Goal: Task Accomplishment & Management: Complete application form

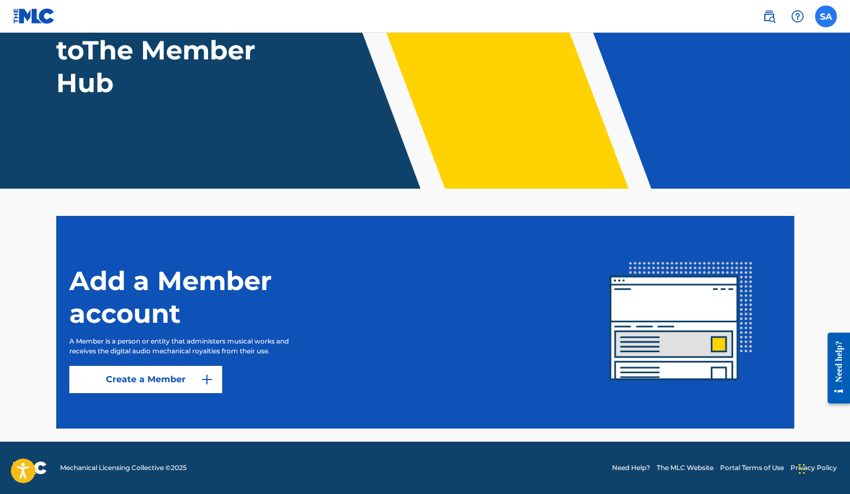
click at [821, 15] on label at bounding box center [826, 16] width 22 height 22
click at [826, 16] on input "SA [PERSON_NAME] [EMAIL_ADDRESS][DOMAIN_NAME] Notification Preferences Profile …" at bounding box center [826, 16] width 0 height 0
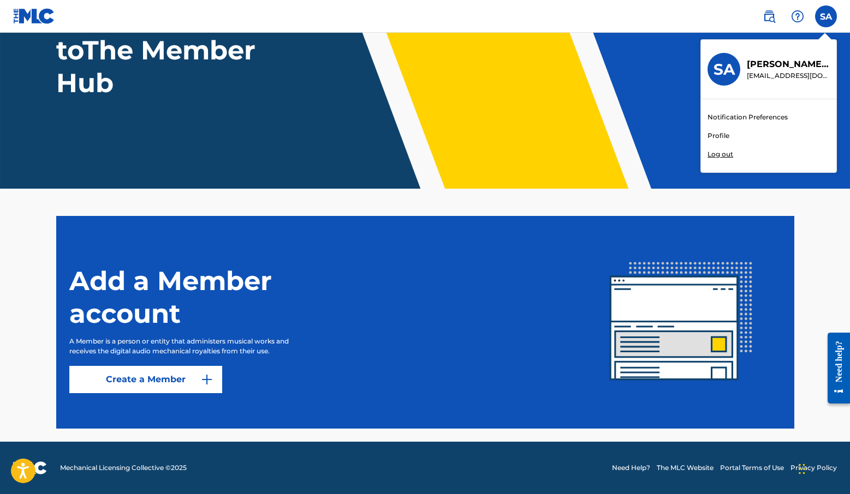
click at [632, 141] on header "Welcome to The Member Hub" at bounding box center [425, 54] width 850 height 267
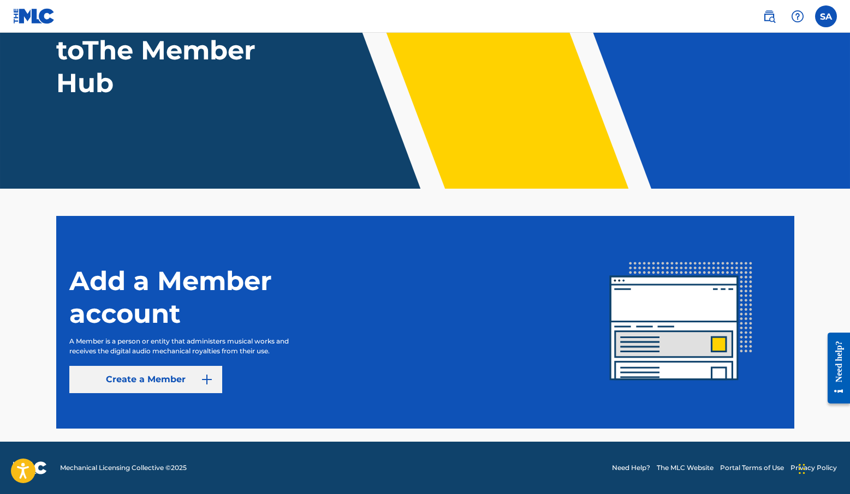
click at [122, 388] on link "Create a Member" at bounding box center [145, 379] width 153 height 27
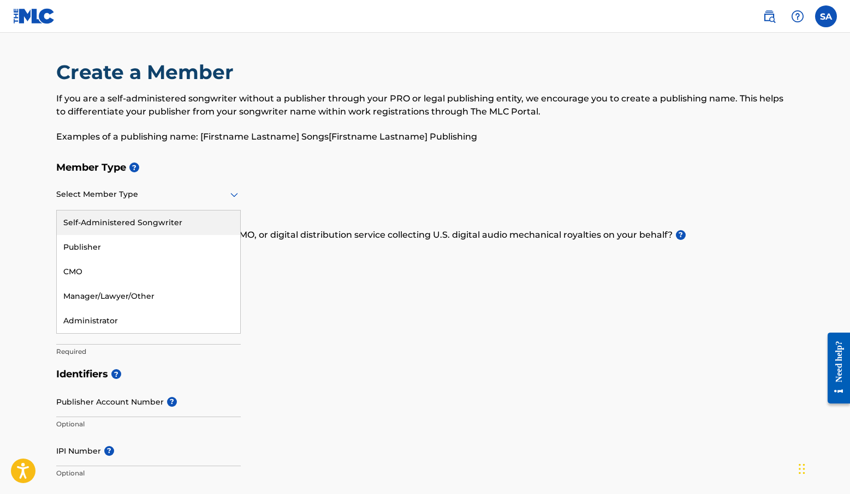
click at [227, 194] on div at bounding box center [148, 195] width 184 height 14
click at [181, 226] on div "Self-Administered Songwriter" at bounding box center [148, 223] width 183 height 25
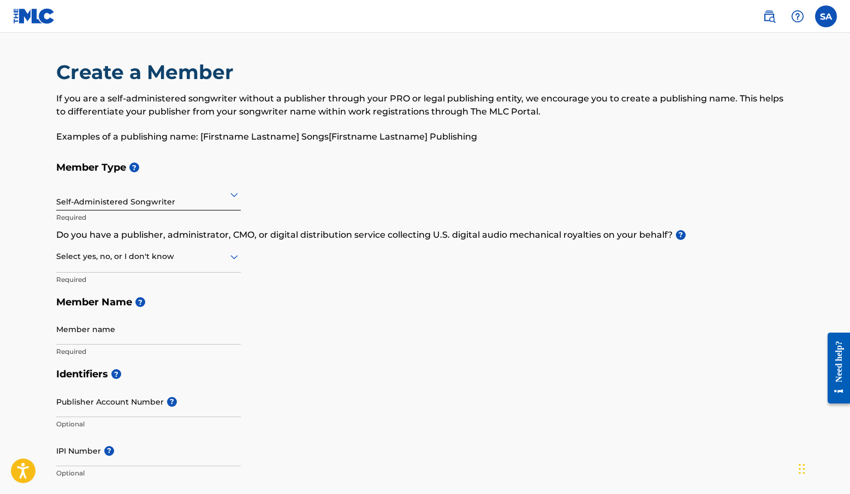
click at [142, 262] on div at bounding box center [148, 257] width 184 height 14
click at [113, 308] on div "No" at bounding box center [148, 309] width 183 height 25
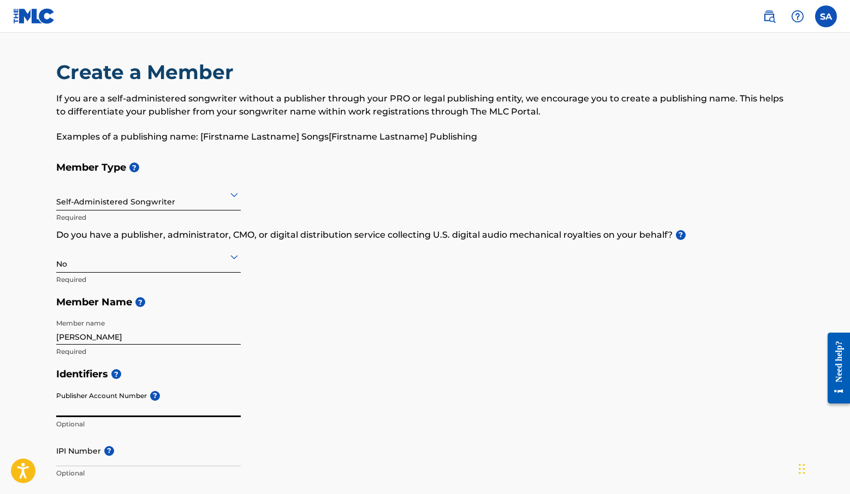
click at [99, 403] on input "Publisher Account Number ?" at bounding box center [148, 401] width 184 height 31
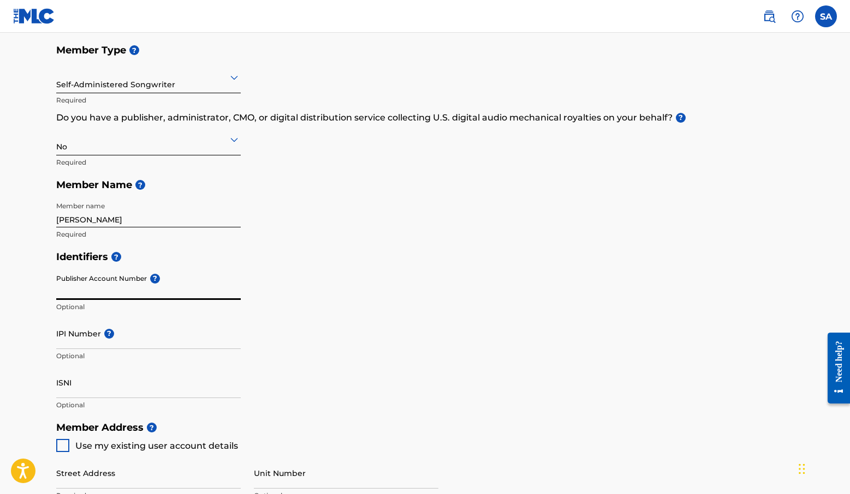
scroll to position [119, 0]
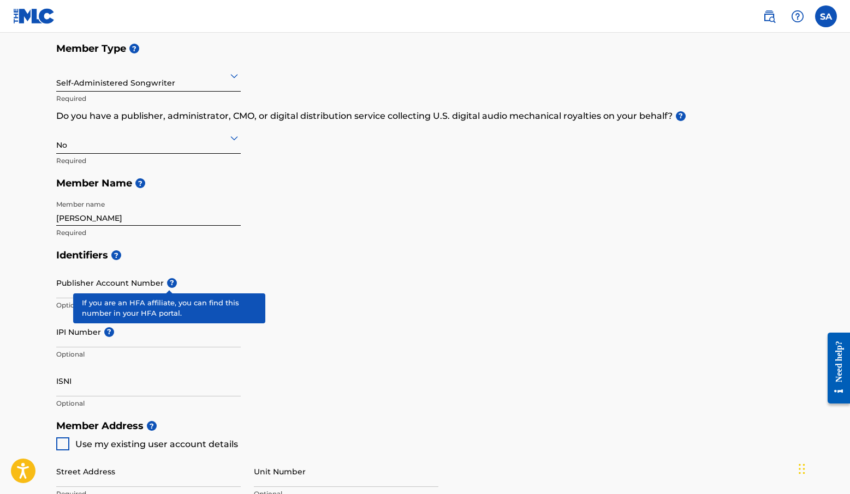
click at [157, 277] on div "Publisher Account Number ? Optional" at bounding box center [148, 291] width 184 height 49
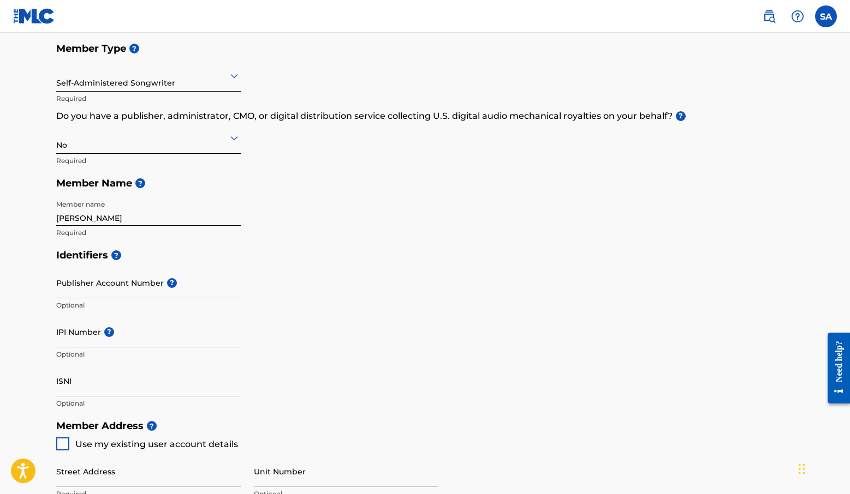
click at [221, 260] on h5 "Identifiers ?" at bounding box center [425, 255] width 738 height 23
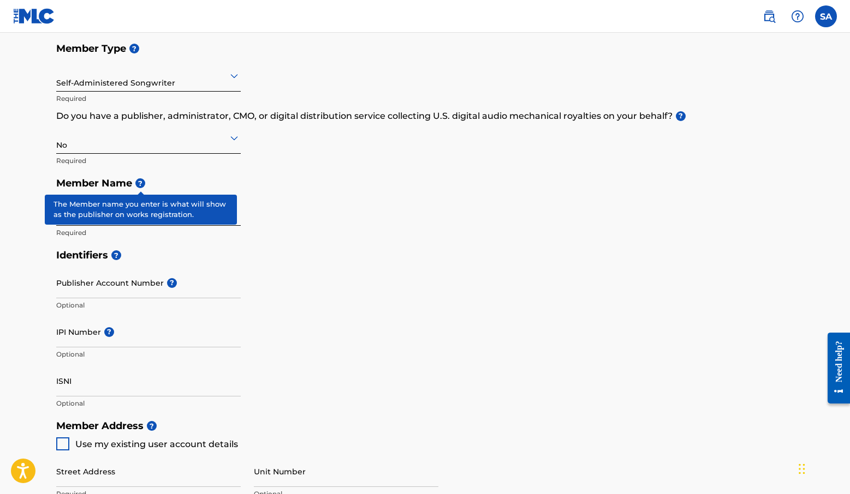
click at [142, 180] on span "?" at bounding box center [140, 183] width 10 height 10
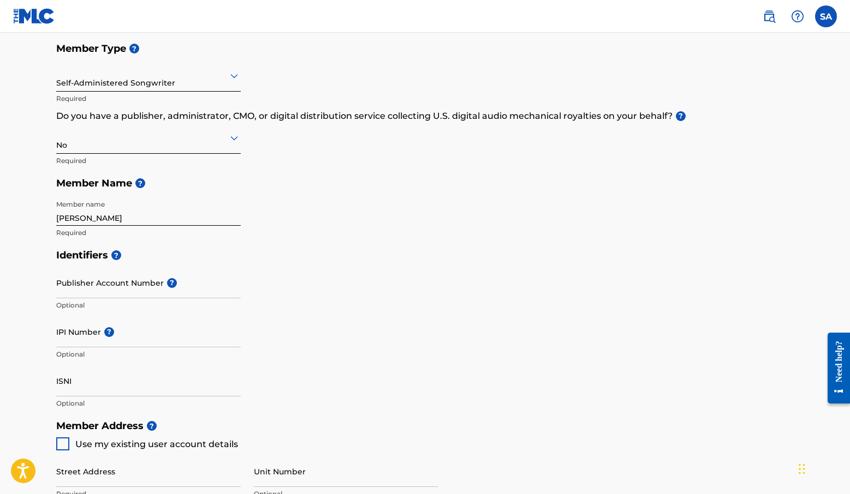
click at [160, 176] on h5 "Member Name ?" at bounding box center [425, 183] width 738 height 23
click at [100, 216] on input "[PERSON_NAME]" at bounding box center [148, 210] width 184 height 31
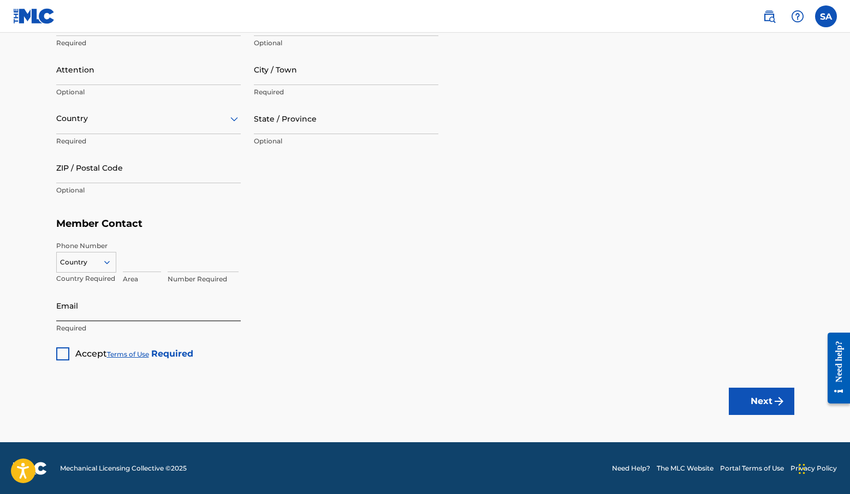
scroll to position [569, 0]
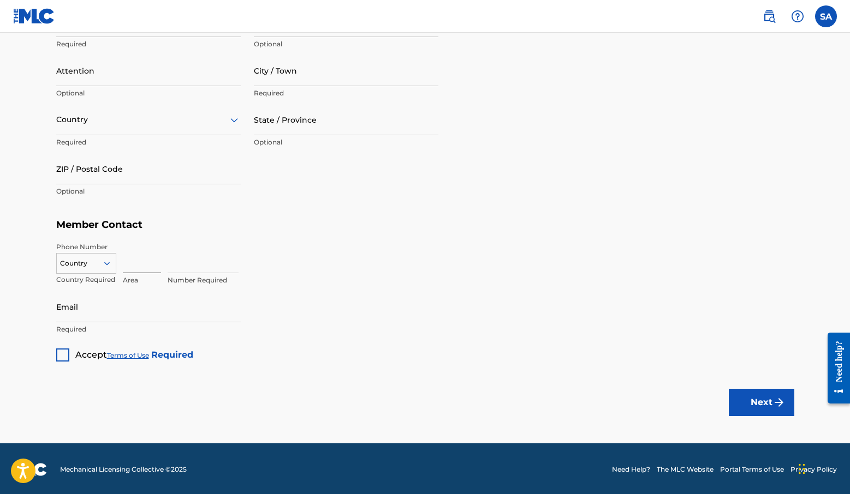
type input "[PERSON_NAME]"
click at [138, 259] on input at bounding box center [142, 257] width 38 height 31
type input "248"
type input "2502866"
type input "[EMAIL_ADDRESS][DOMAIN_NAME]"
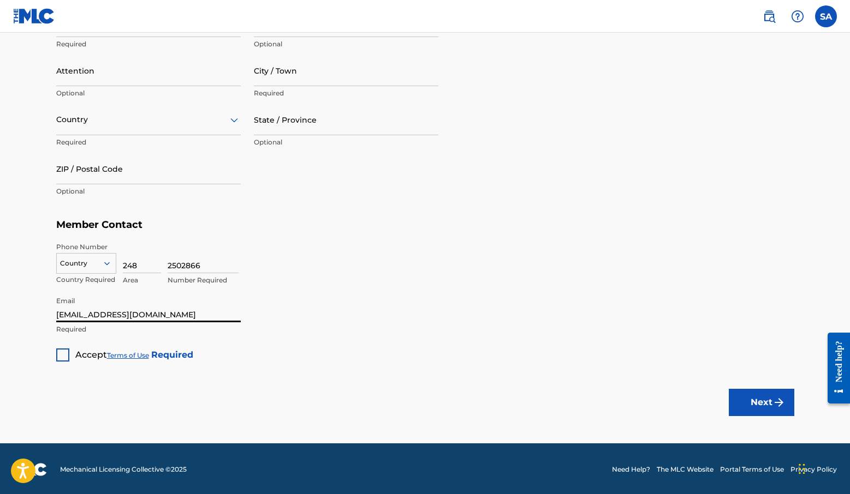
click at [61, 356] on div at bounding box center [62, 355] width 13 height 13
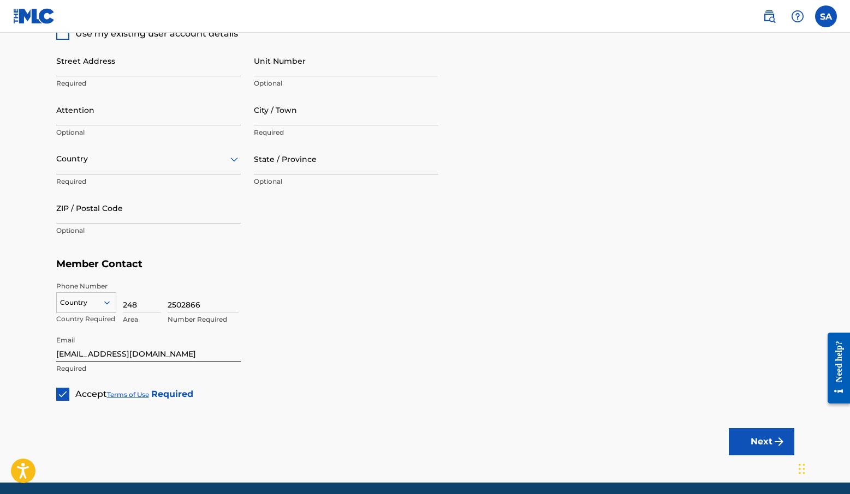
scroll to position [522, 0]
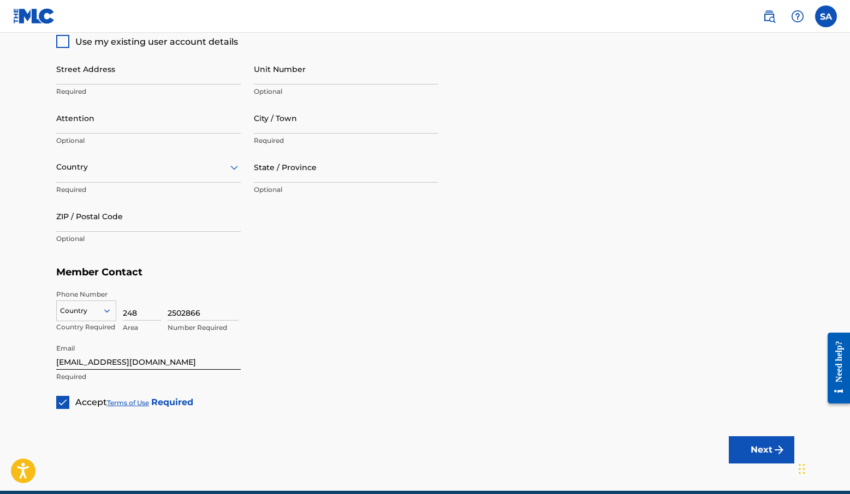
click at [119, 89] on p "Required" at bounding box center [148, 92] width 184 height 10
type input "[STREET_ADDRESS]"
type input "A"
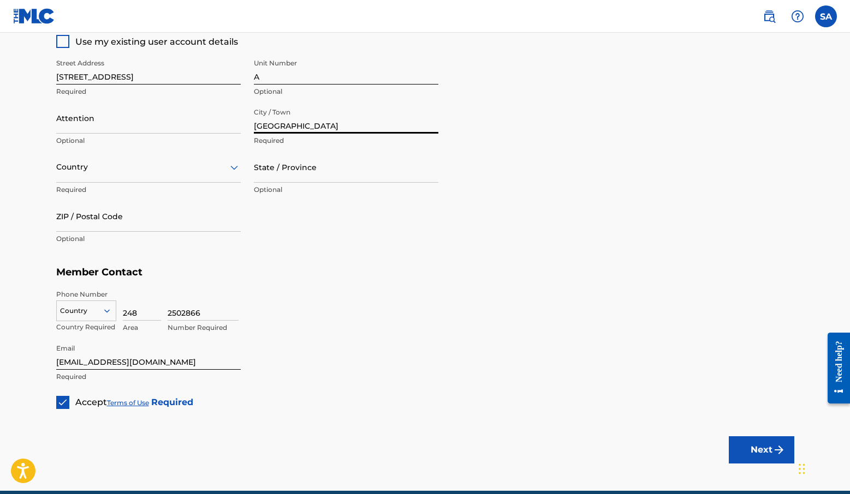
type input "[GEOGRAPHIC_DATA]"
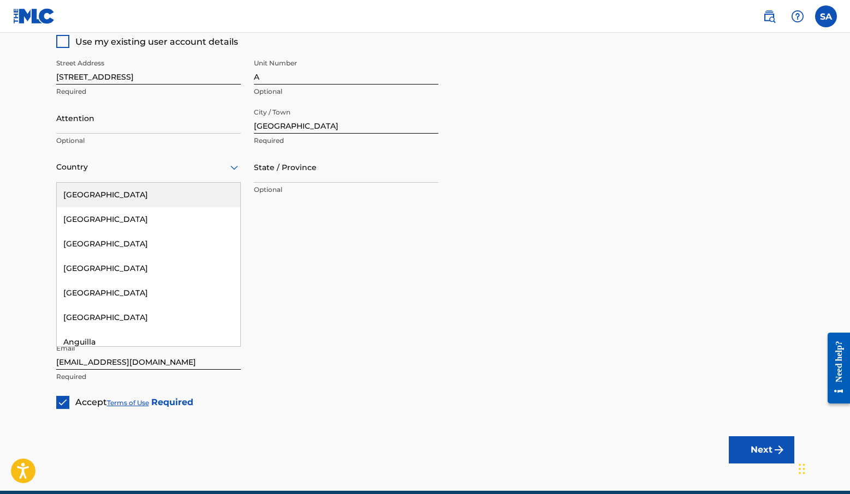
click at [195, 170] on div at bounding box center [148, 167] width 184 height 14
click at [168, 194] on div "[GEOGRAPHIC_DATA]" at bounding box center [148, 195] width 183 height 25
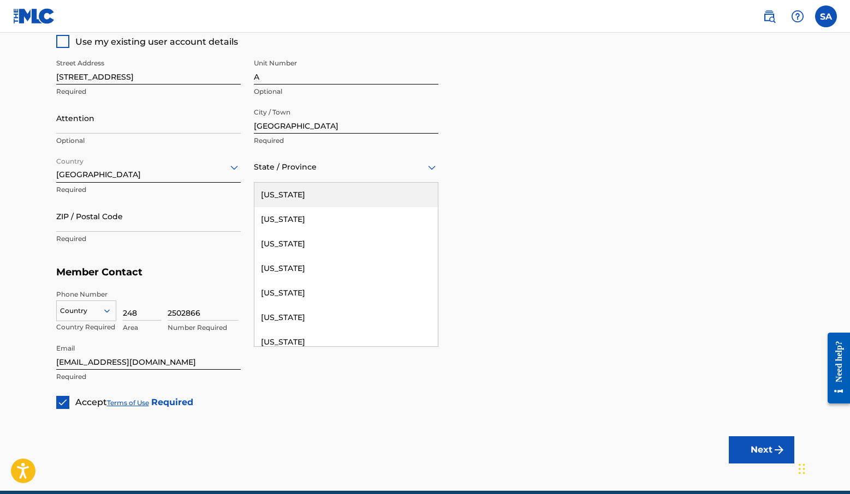
click at [274, 174] on div "State / Province" at bounding box center [346, 167] width 184 height 31
type input "wa"
type input "WA"
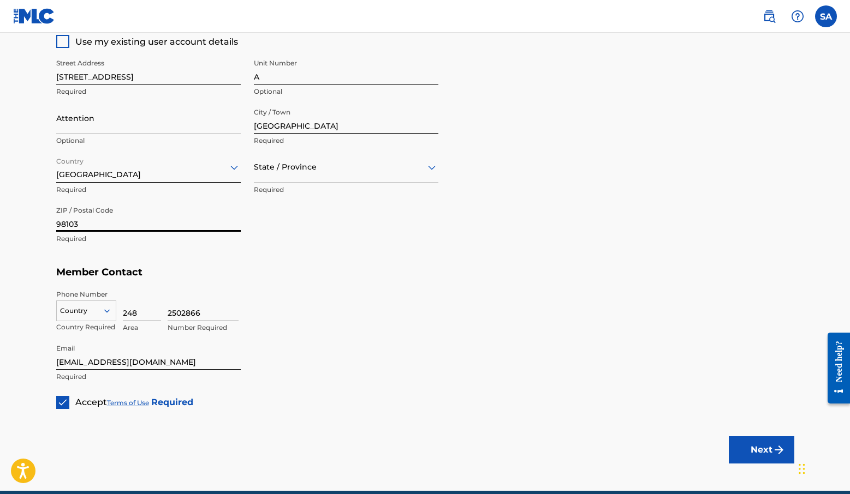
type input "98103"
click at [250, 268] on h5 "Member Contact" at bounding box center [425, 272] width 738 height 23
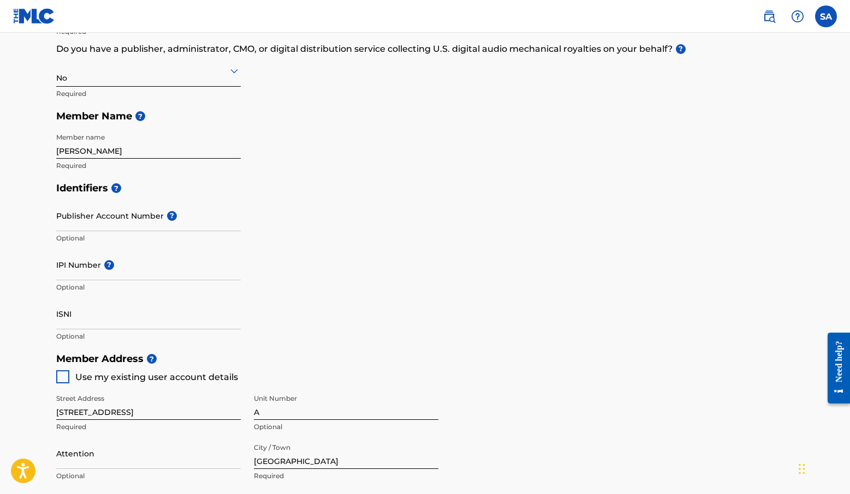
scroll to position [186, 0]
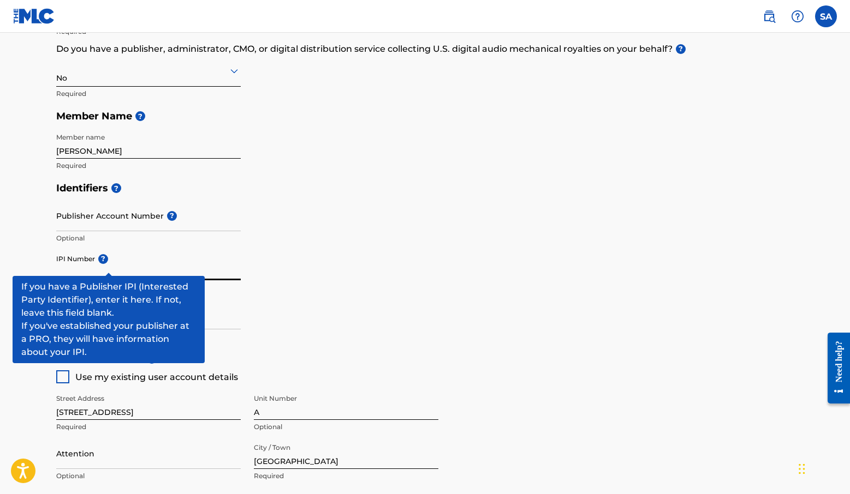
click at [135, 267] on input "IPI Number ?" at bounding box center [148, 264] width 184 height 31
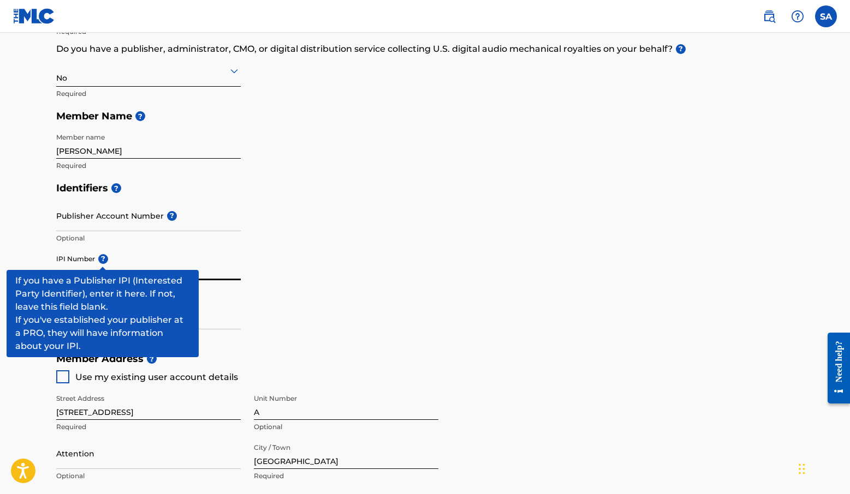
paste input "1067035964"
click at [161, 260] on input "1067035964" at bounding box center [148, 264] width 184 height 31
type input "1067035964"
click at [125, 247] on div "Publisher Account Number ? Optional" at bounding box center [148, 224] width 184 height 49
click at [103, 236] on p "Optional" at bounding box center [148, 239] width 184 height 10
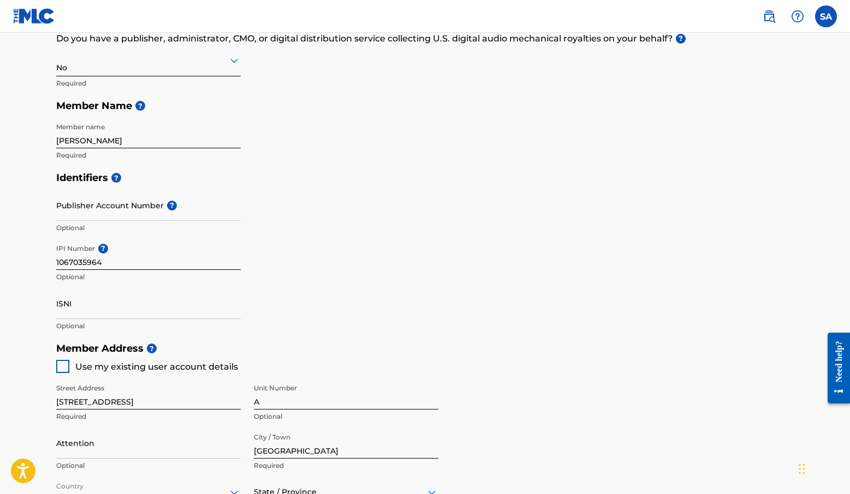
scroll to position [199, 0]
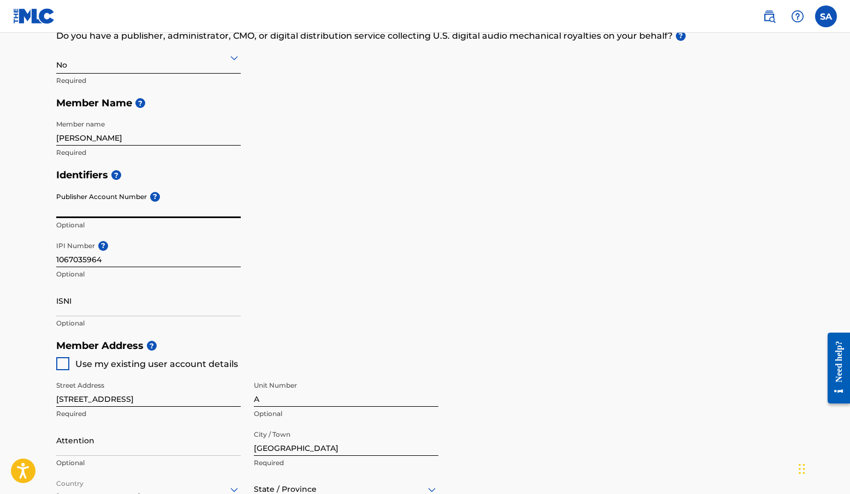
click at [120, 210] on input "Publisher Account Number ?" at bounding box center [148, 202] width 184 height 31
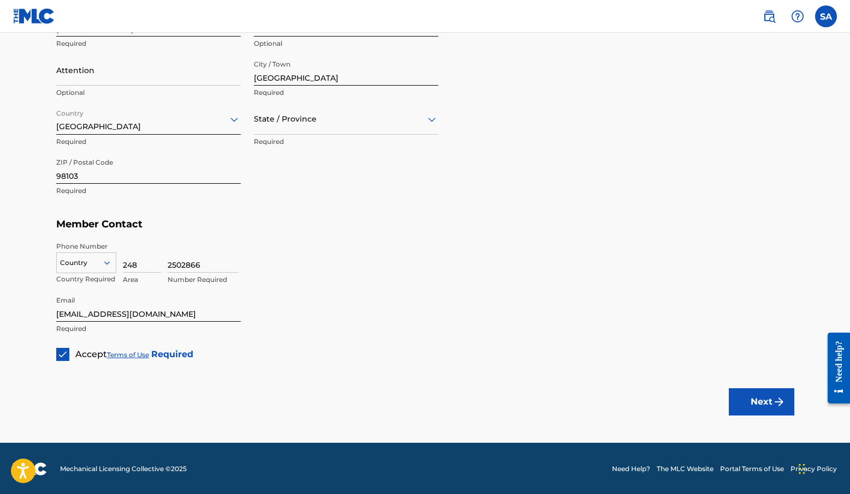
scroll to position [569, 0]
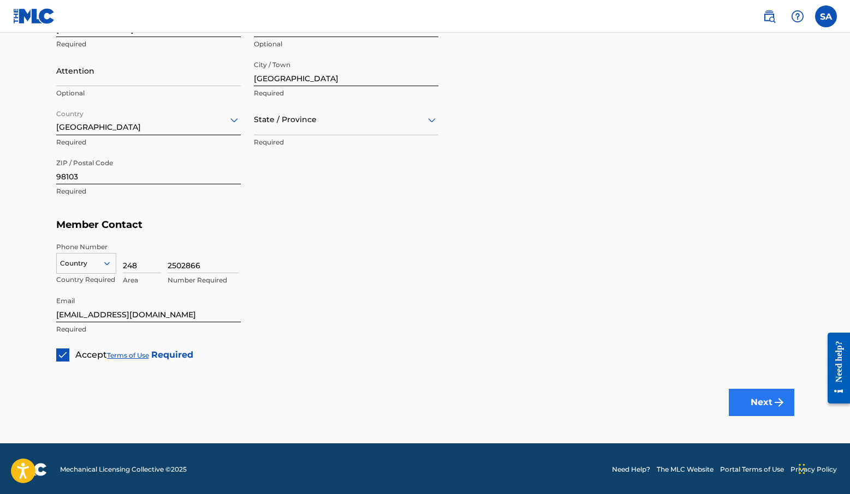
click at [755, 401] on button "Next" at bounding box center [760, 402] width 65 height 27
click at [391, 121] on div at bounding box center [346, 120] width 184 height 14
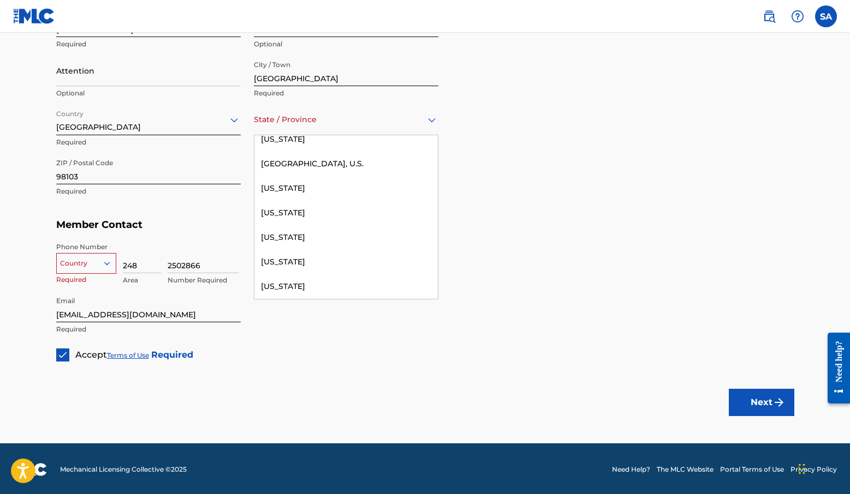
scroll to position [1236, 0]
click at [334, 212] on div "[US_STATE]" at bounding box center [345, 213] width 183 height 25
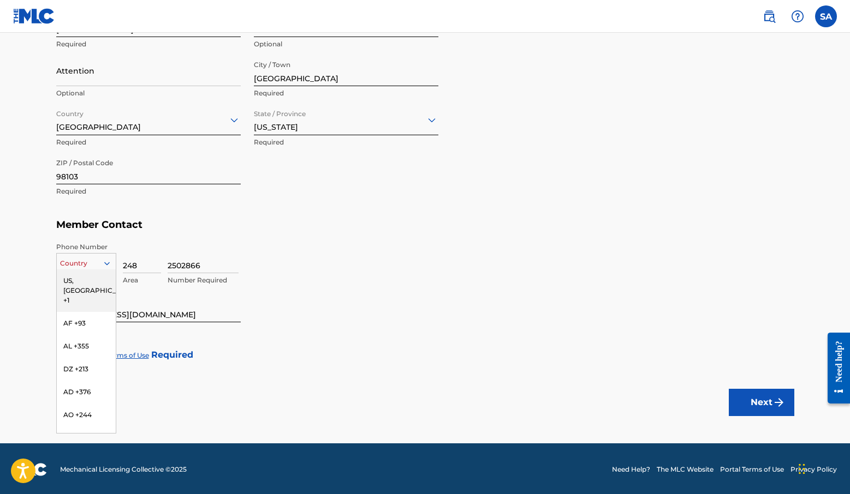
click at [86, 261] on div at bounding box center [86, 264] width 59 height 12
click at [82, 283] on div "US, [GEOGRAPHIC_DATA] +1" at bounding box center [86, 291] width 59 height 43
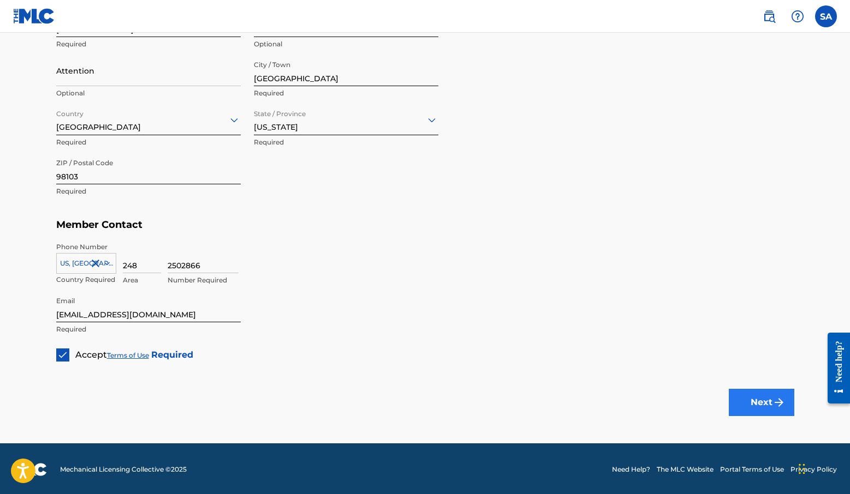
click at [758, 402] on button "Next" at bounding box center [760, 402] width 65 height 27
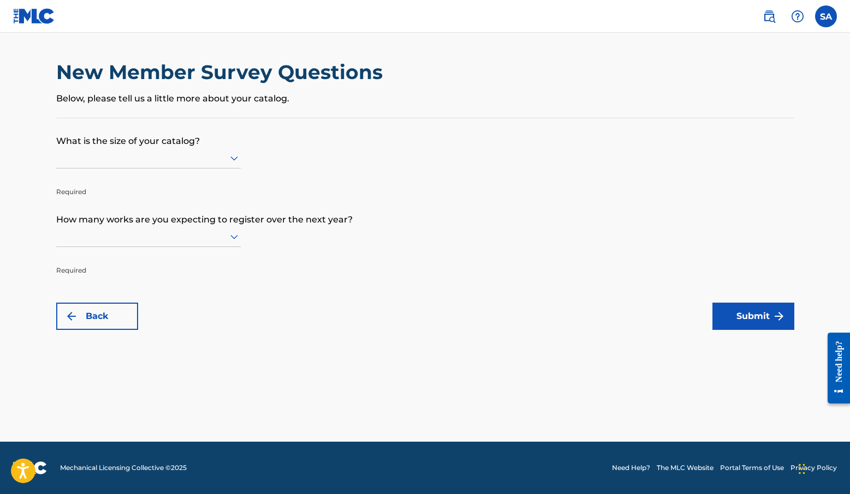
click at [219, 164] on div at bounding box center [148, 158] width 184 height 14
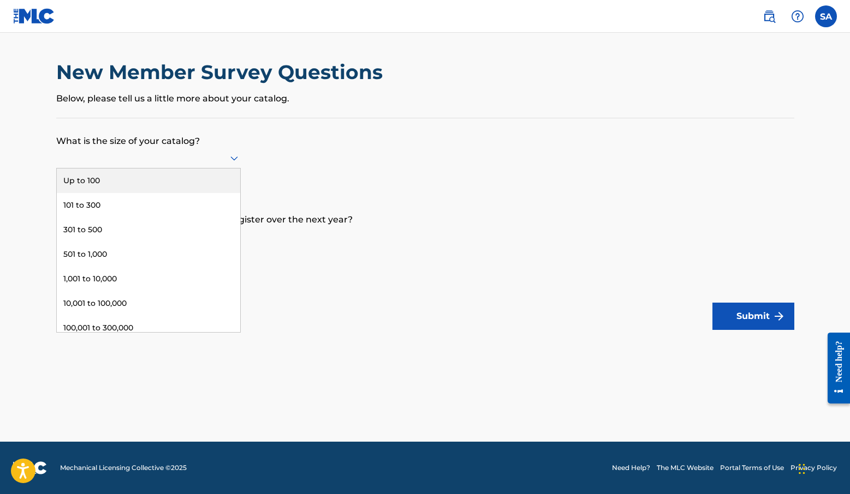
click at [197, 187] on div "Up to 100" at bounding box center [148, 181] width 183 height 25
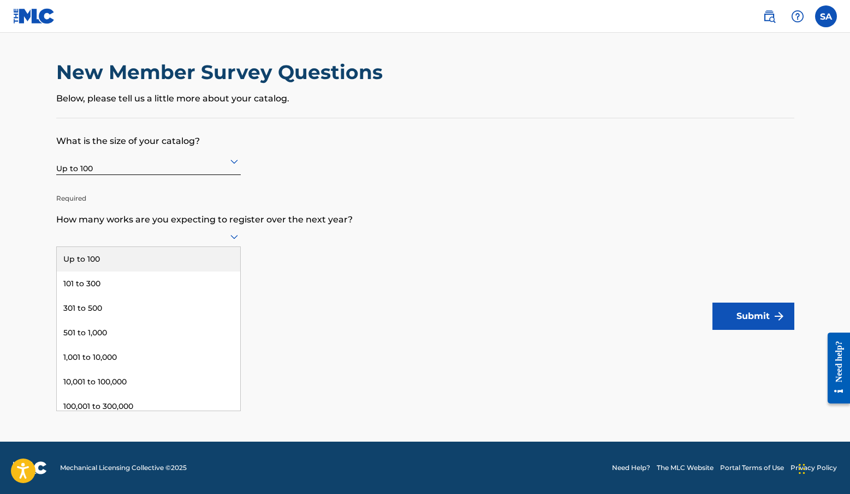
click at [236, 243] on icon at bounding box center [234, 236] width 13 height 13
click at [203, 270] on div "Up to 100" at bounding box center [148, 259] width 183 height 25
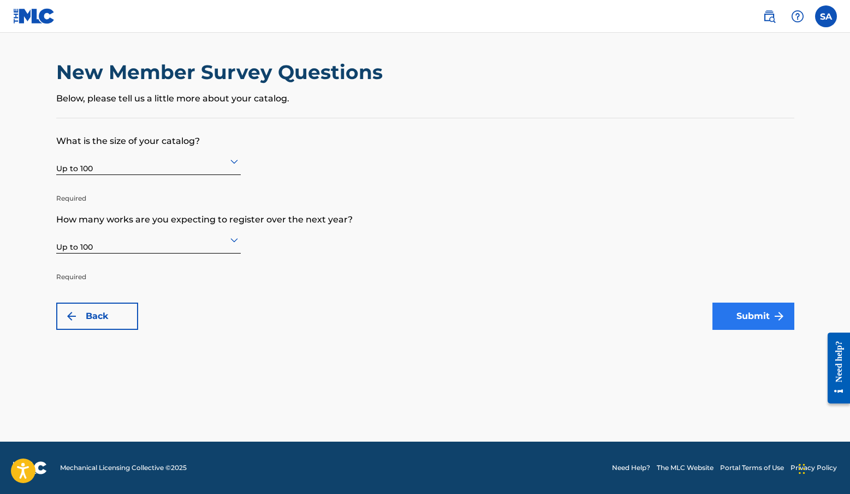
click at [753, 320] on button "Submit" at bounding box center [753, 316] width 82 height 27
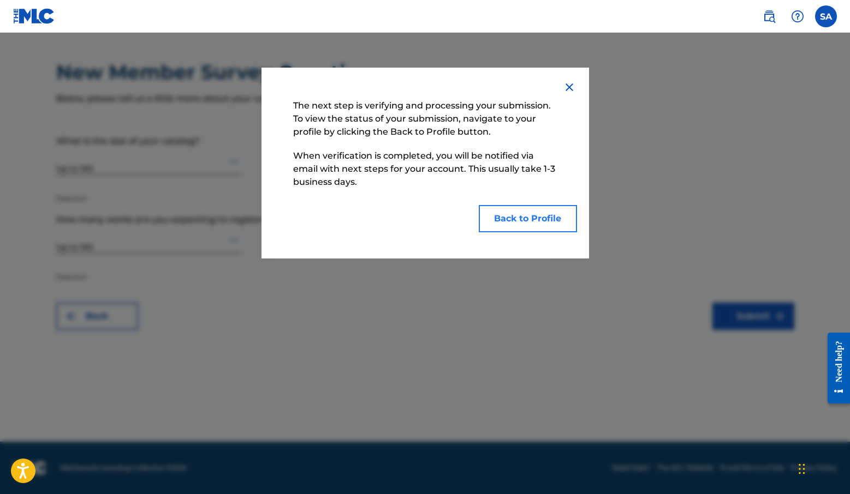
click at [519, 215] on button "Back to Profile" at bounding box center [528, 218] width 98 height 27
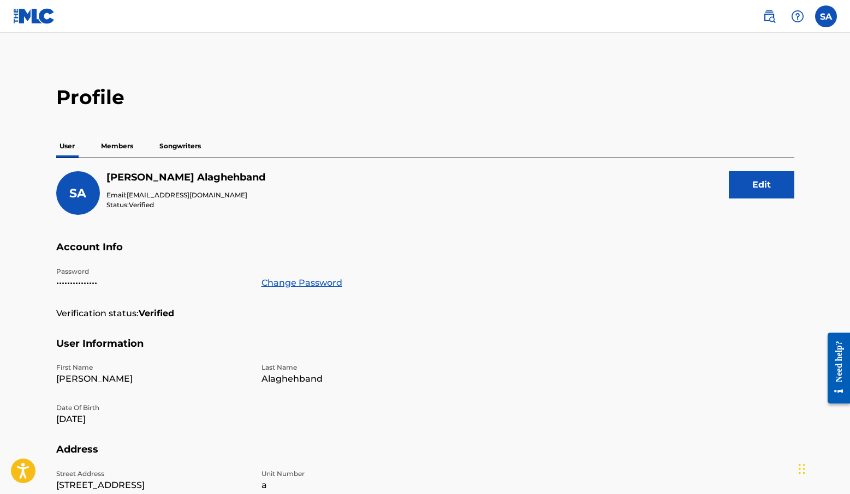
click at [118, 145] on p "Members" at bounding box center [117, 146] width 39 height 23
